Goal: Navigation & Orientation: Find specific page/section

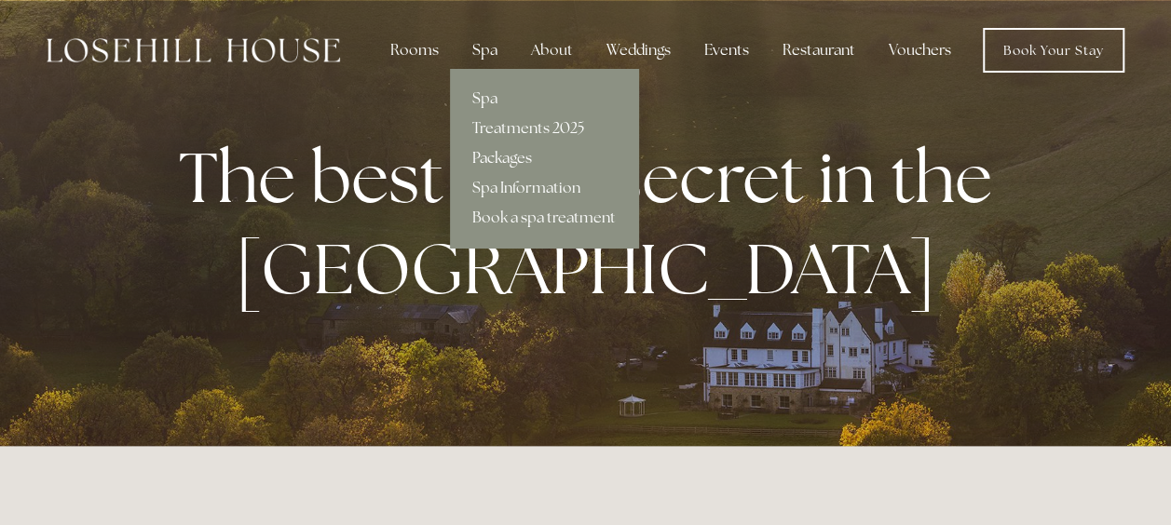
click at [507, 158] on link "Packages" at bounding box center [544, 158] width 188 height 30
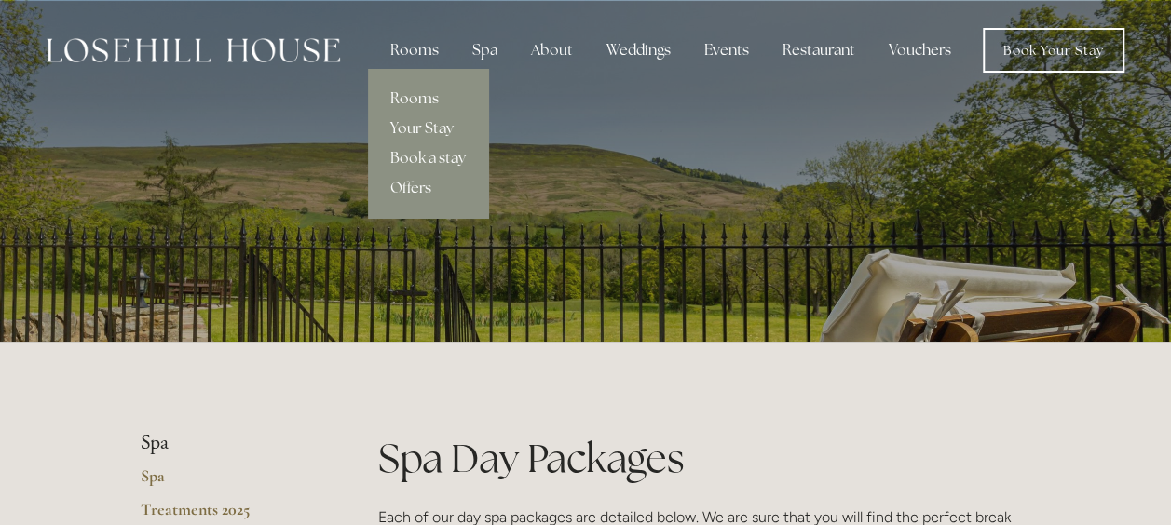
click at [417, 102] on link "Rooms" at bounding box center [428, 99] width 120 height 30
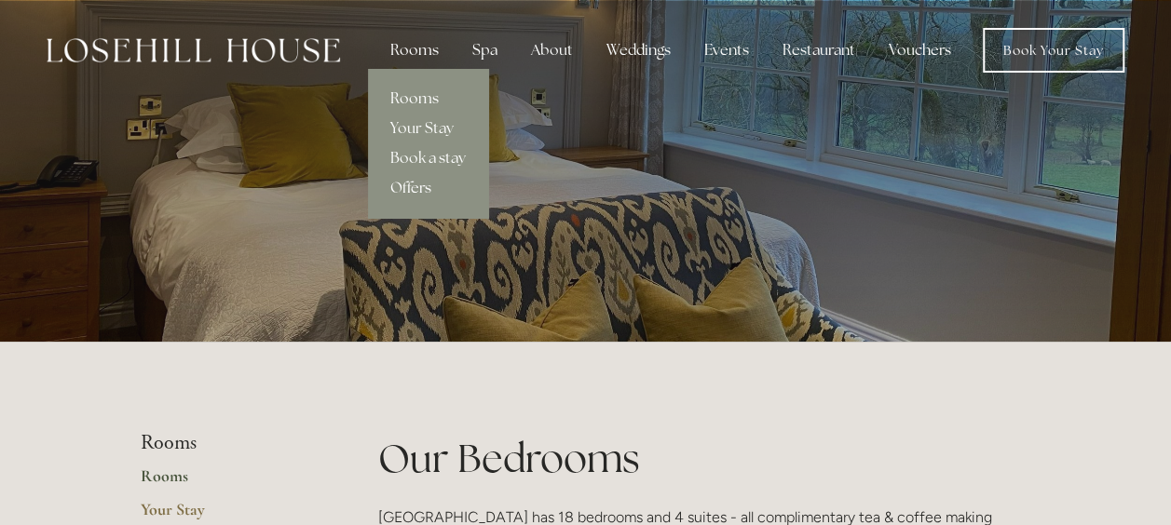
click at [414, 186] on link "Offers" at bounding box center [428, 188] width 120 height 30
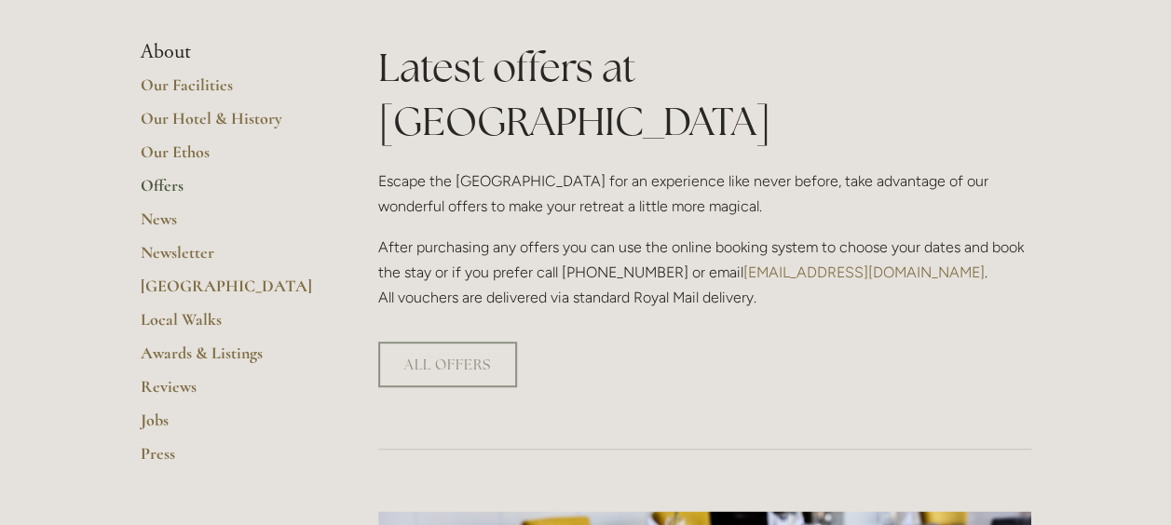
scroll to position [337, 0]
